Goal: Entertainment & Leisure: Consume media (video, audio)

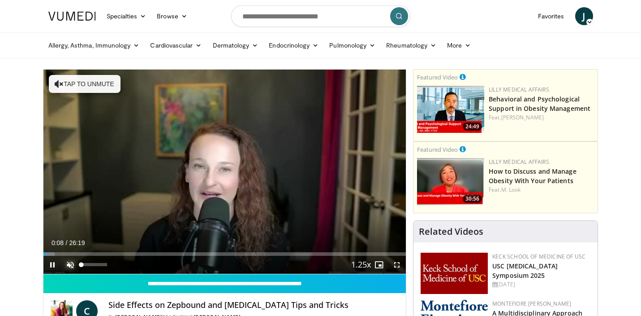
click at [70, 262] on span "Video Player" at bounding box center [70, 264] width 18 height 18
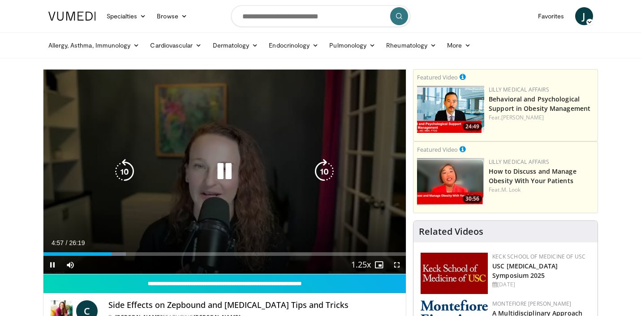
click at [223, 172] on icon "Video Player" at bounding box center [224, 171] width 25 height 25
